Goal: Find contact information: Find contact information

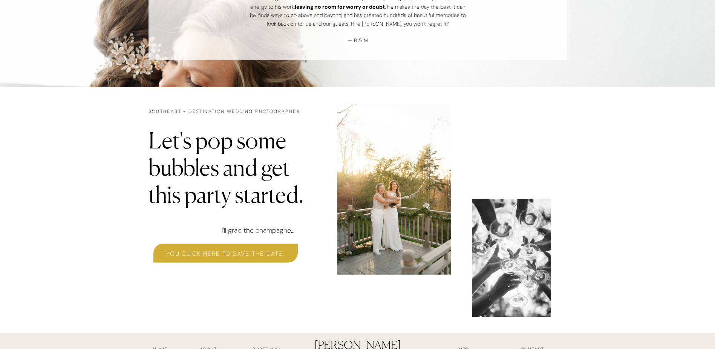
scroll to position [2330, 0]
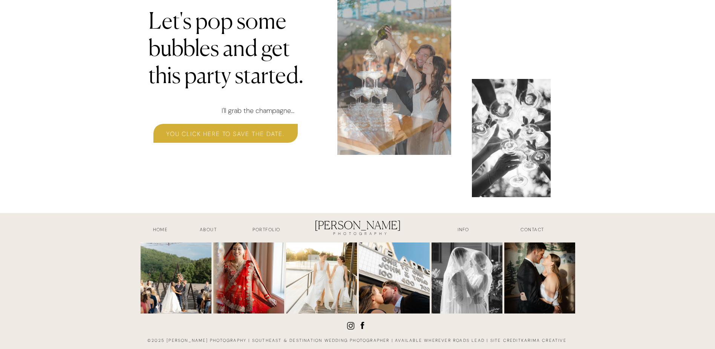
click at [535, 230] on h3 "contact" at bounding box center [533, 230] width 56 height 9
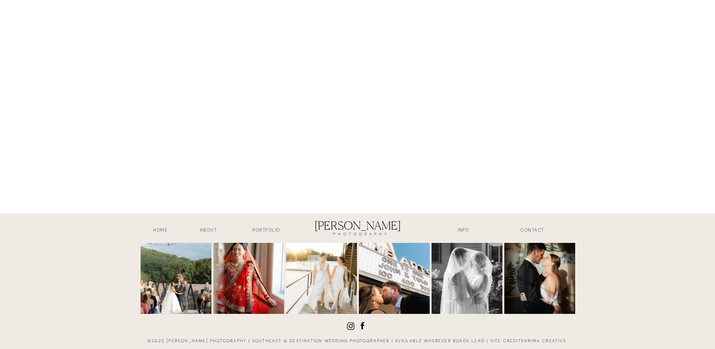
scroll to position [899, 0]
click at [468, 232] on h3 "INFO" at bounding box center [464, 230] width 38 height 9
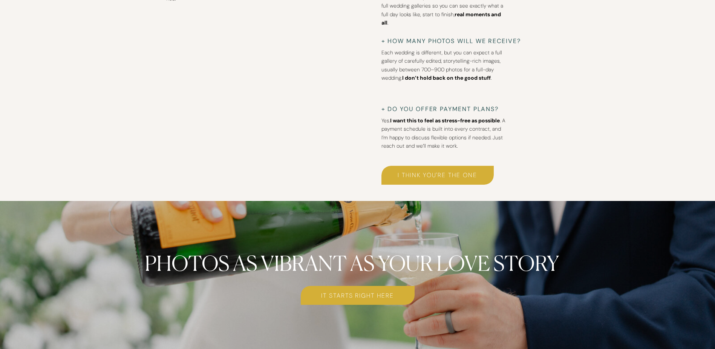
scroll to position [3035, 0]
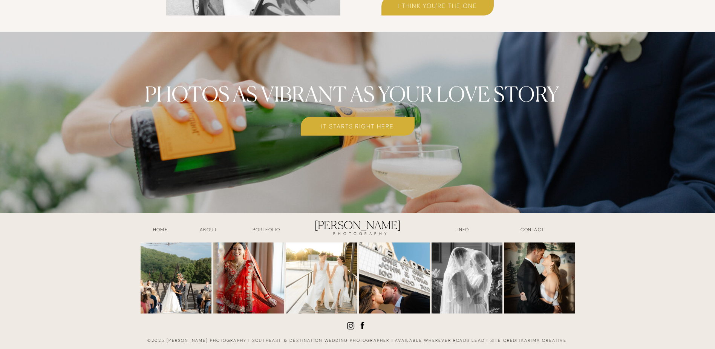
click at [347, 327] on icon at bounding box center [350, 325] width 9 height 9
click at [364, 329] on icon at bounding box center [362, 324] width 9 height 9
